Goal: Transaction & Acquisition: Purchase product/service

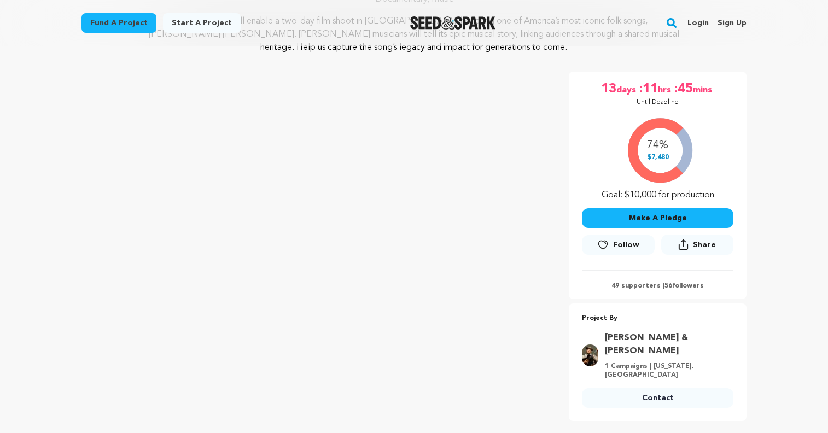
scroll to position [153, 0]
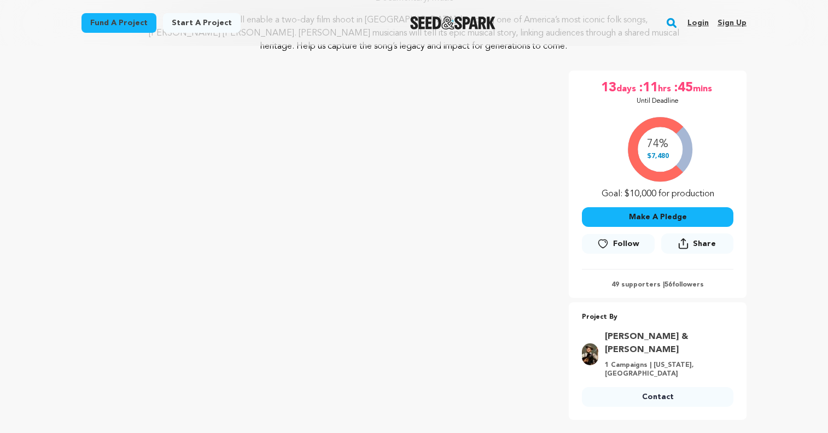
click at [665, 215] on button "Make A Pledge" at bounding box center [657, 217] width 151 height 20
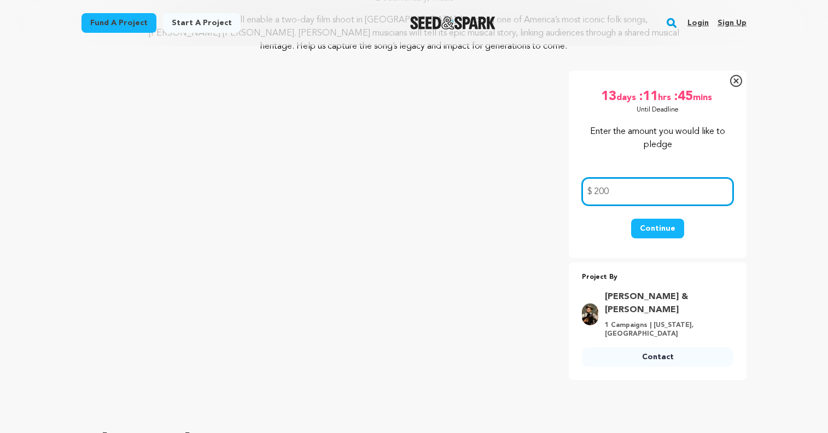
type input "200"
click at [659, 227] on button "Continue" at bounding box center [657, 229] width 53 height 20
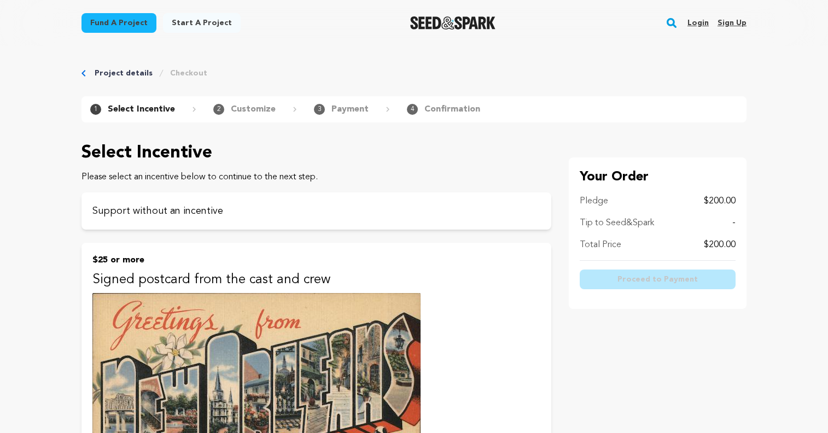
click at [125, 72] on link "Project details" at bounding box center [124, 73] width 58 height 11
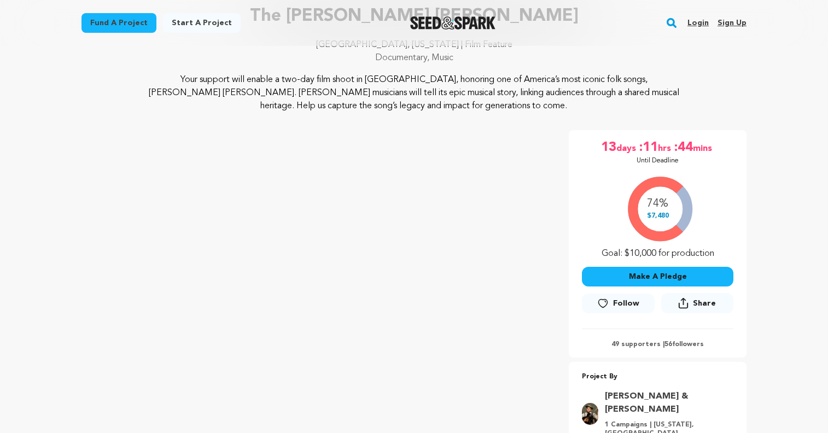
scroll to position [92, 0]
click at [655, 277] on button "Make A Pledge" at bounding box center [657, 277] width 151 height 20
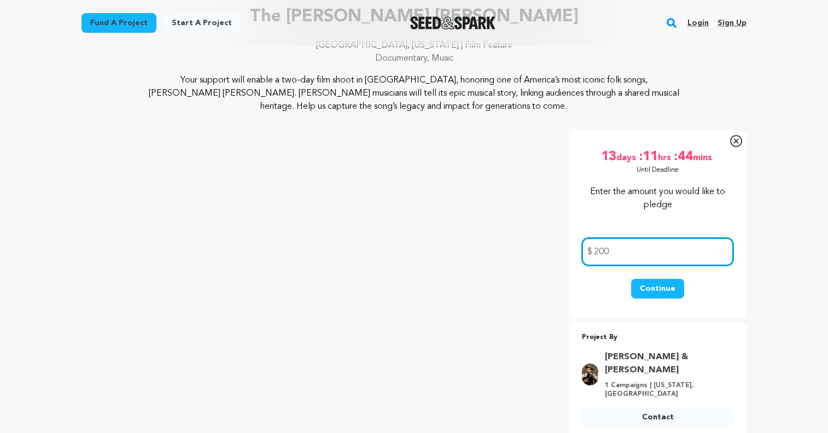
type input "200"
click at [658, 285] on button "Continue" at bounding box center [657, 289] width 53 height 20
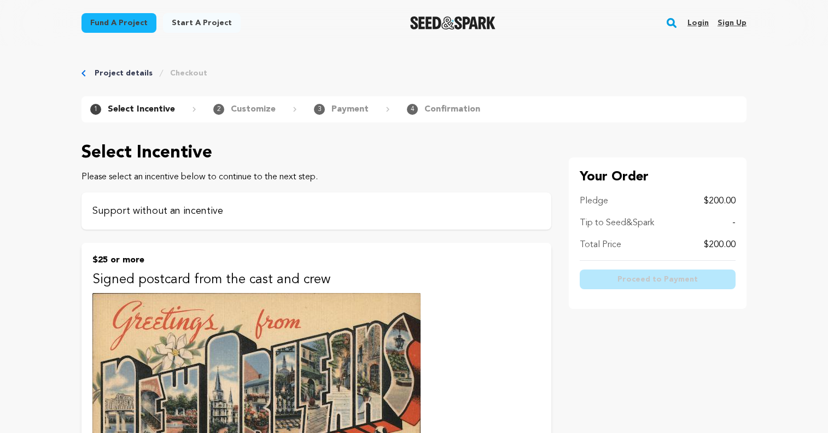
click at [406, 206] on p "Support without an incentive" at bounding box center [316, 210] width 448 height 15
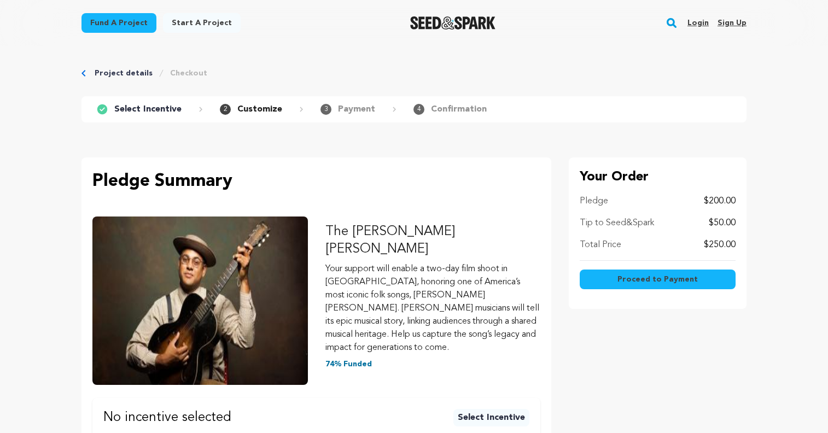
click at [652, 278] on span "Proceed to Payment" at bounding box center [657, 279] width 80 height 11
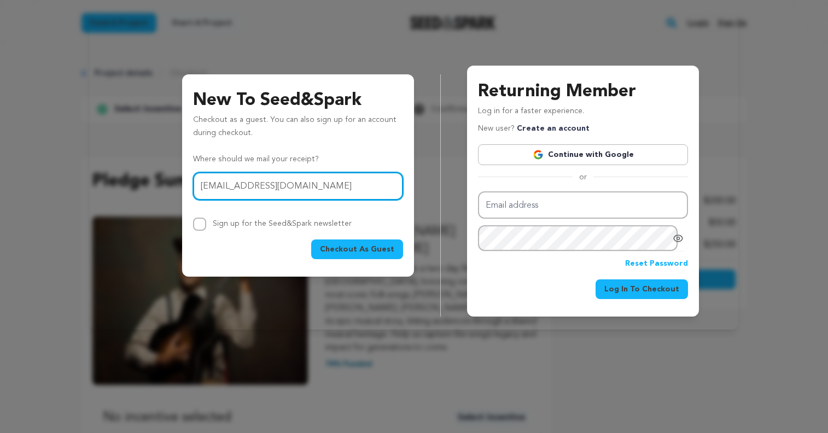
type input "ejrlawwc@aol.com"
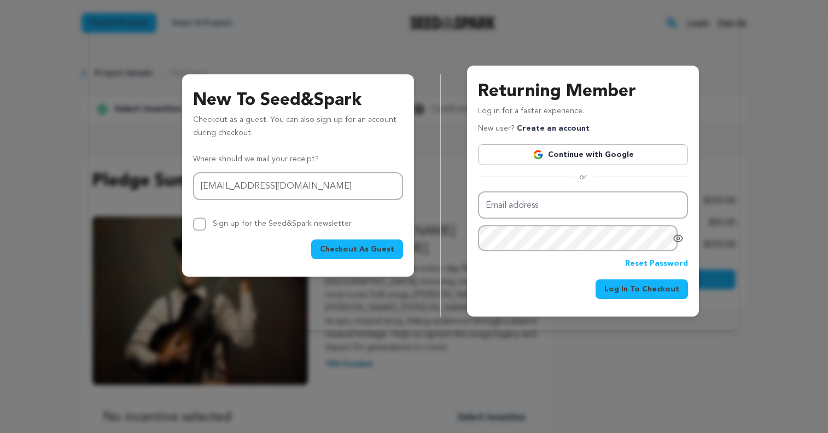
click at [67, 163] on div "New To Seed&Spark Checkout as a guest. You can also sign up for an account duri…" at bounding box center [414, 169] width 828 height 338
click at [365, 249] on span "Checkout As Guest" at bounding box center [357, 249] width 74 height 11
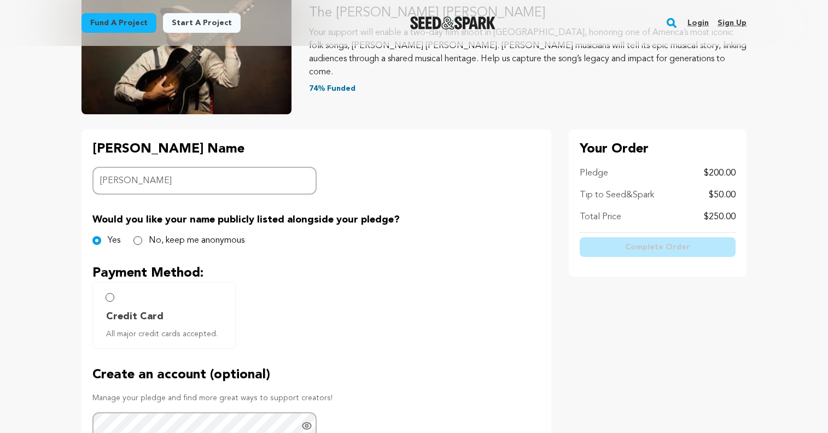
scroll to position [153, 0]
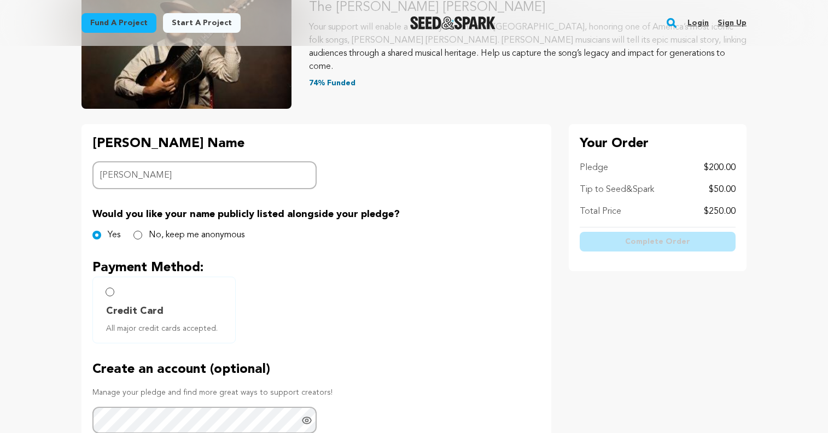
type input "Jim Raymond"
click at [110, 292] on input "Credit Card All major credit cards accepted." at bounding box center [110, 292] width 9 height 9
radio input "false"
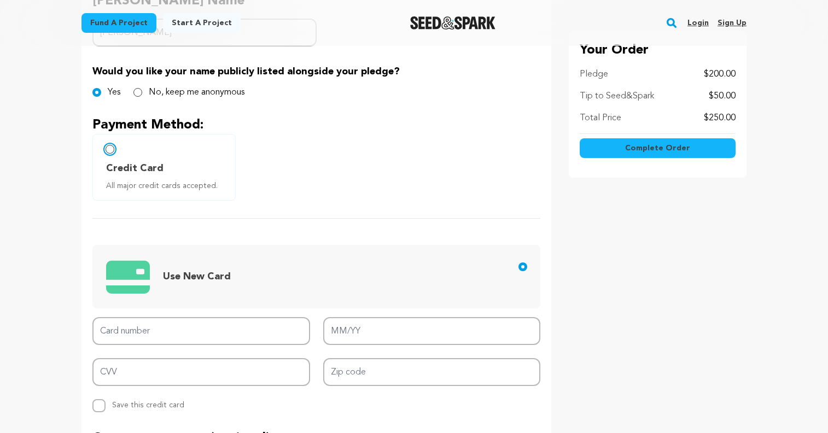
scroll to position [300, 0]
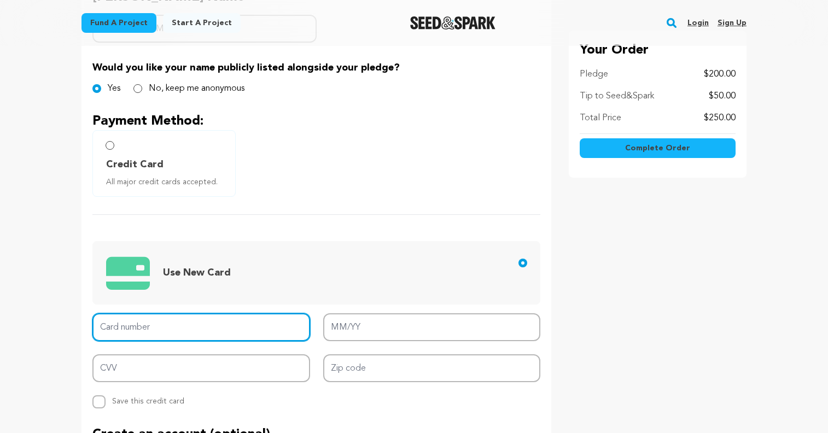
click at [119, 329] on input "Card number" at bounding box center [201, 327] width 218 height 28
type input "4147 2024 1746 4813"
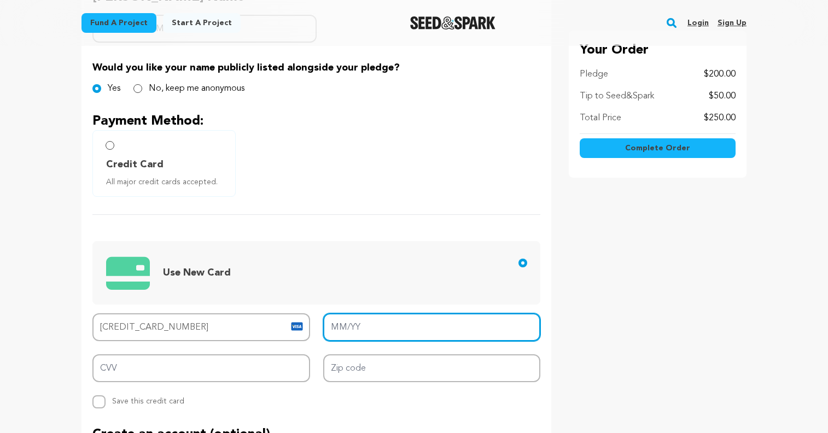
click at [337, 332] on input "MM/YY" at bounding box center [432, 327] width 218 height 28
type input "07/27"
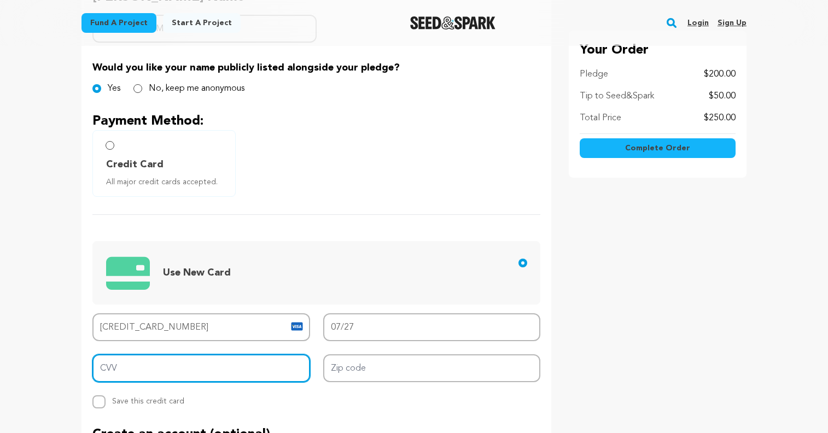
click at [118, 371] on input "CVV" at bounding box center [201, 368] width 218 height 28
type input "622"
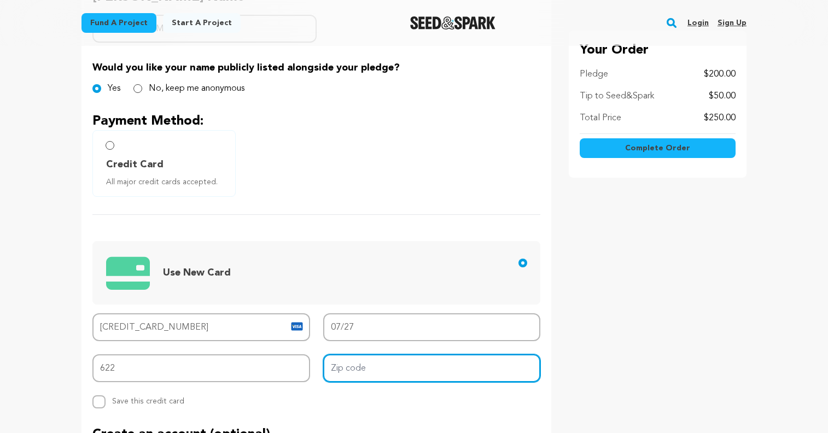
click at [343, 366] on input "Zip code" at bounding box center [432, 368] width 218 height 28
type input "60137"
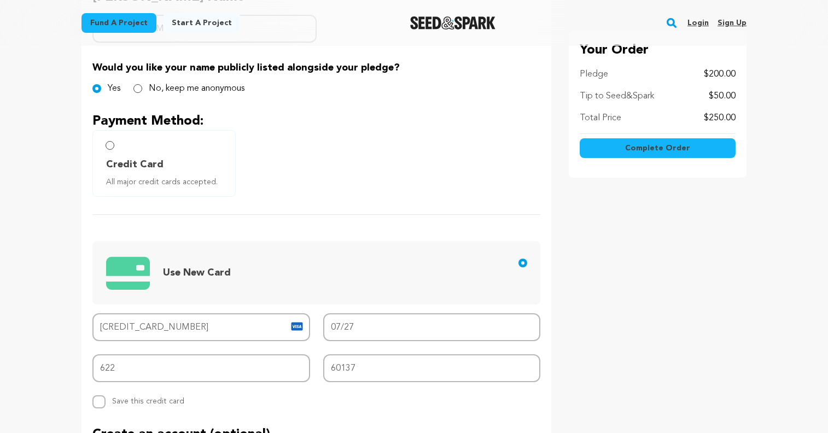
click at [710, 267] on div "Your Order Pledge $200.00 Tip to Seed&Spark $50.00 Total Price $250.00" at bounding box center [658, 292] width 178 height 628
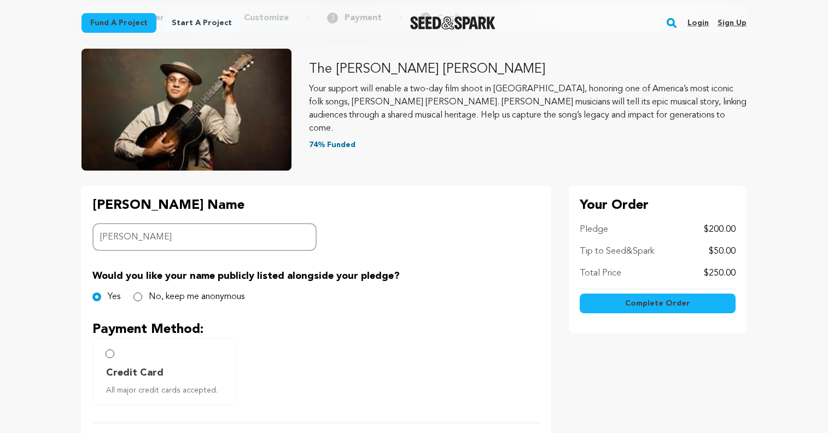
scroll to position [84, 0]
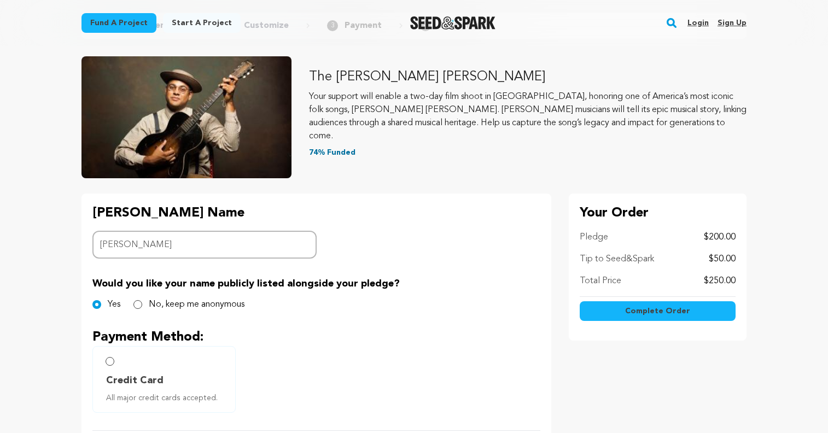
click at [667, 310] on span "Complete Order" at bounding box center [657, 311] width 65 height 11
